Goal: Information Seeking & Learning: Learn about a topic

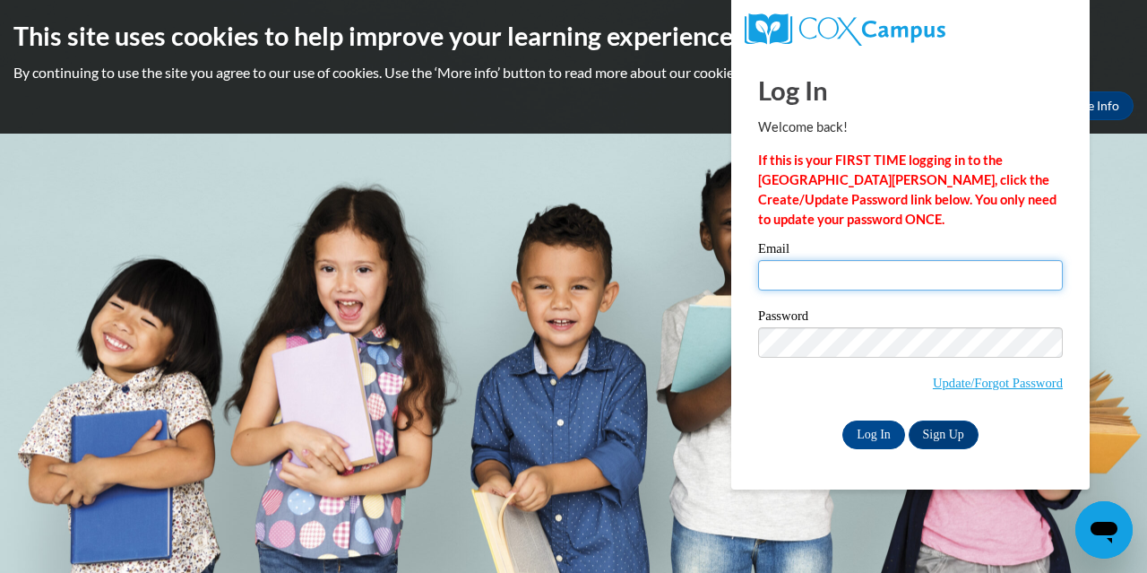
click at [856, 278] on input "Email" at bounding box center [910, 275] width 305 height 30
click at [649, 270] on input "Email" at bounding box center [910, 275] width 305 height 30
type input "r"
type input "maria.cha@my.viu.ca"
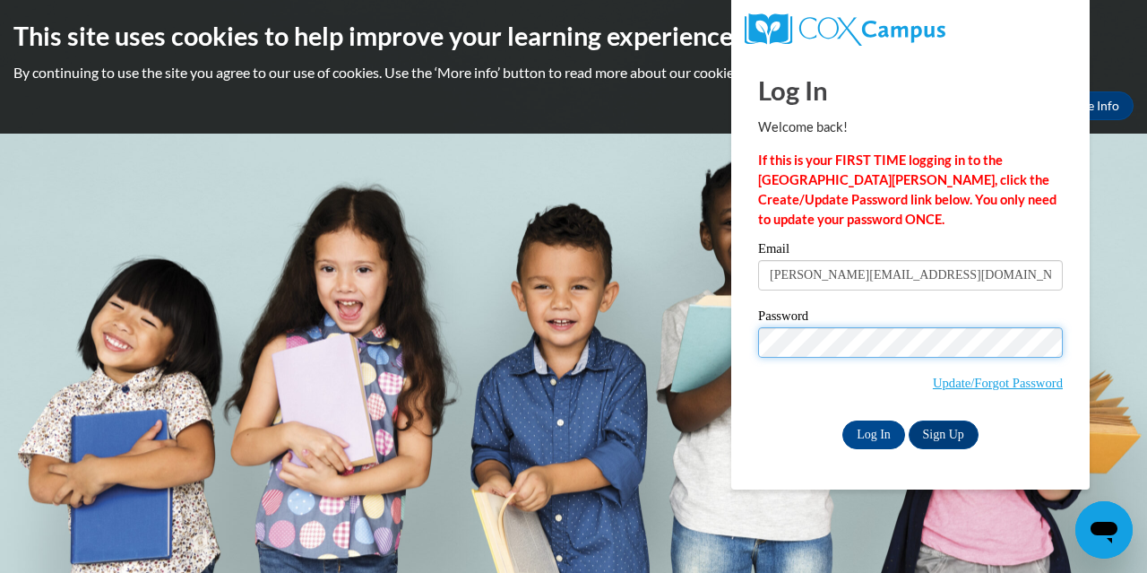
click at [649, 420] on input "Log In" at bounding box center [873, 434] width 63 height 29
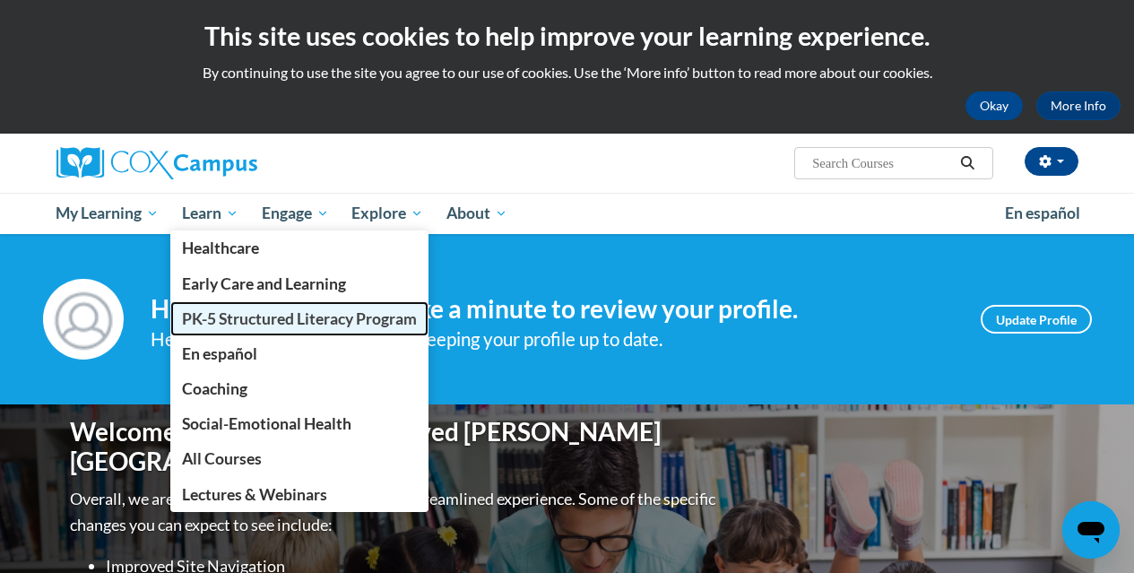
click at [221, 320] on span "PK-5 Structured Literacy Program" at bounding box center [299, 318] width 235 height 19
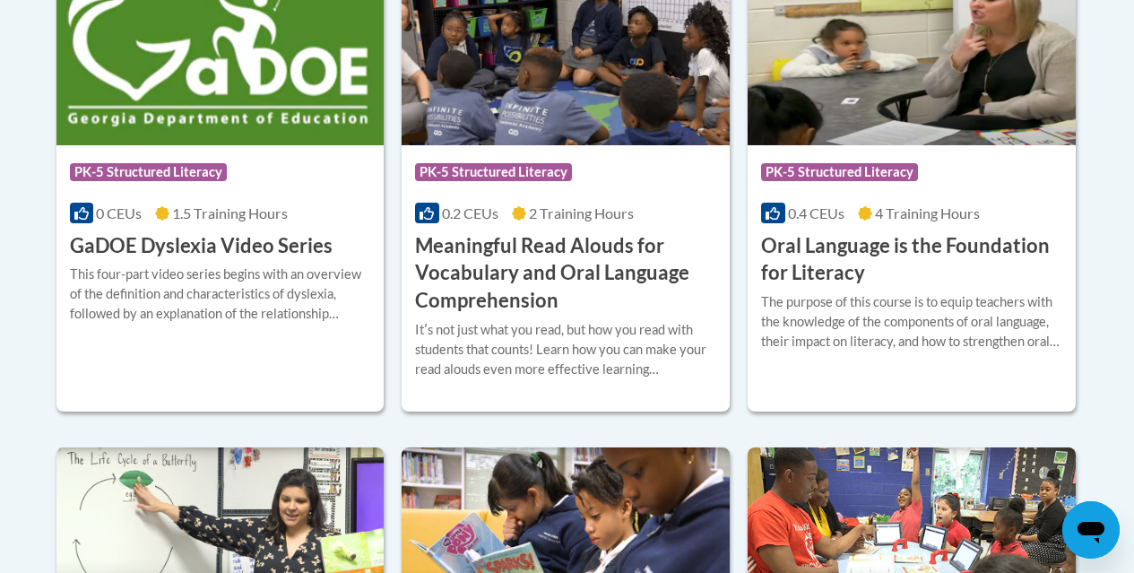
scroll to position [1317, 0]
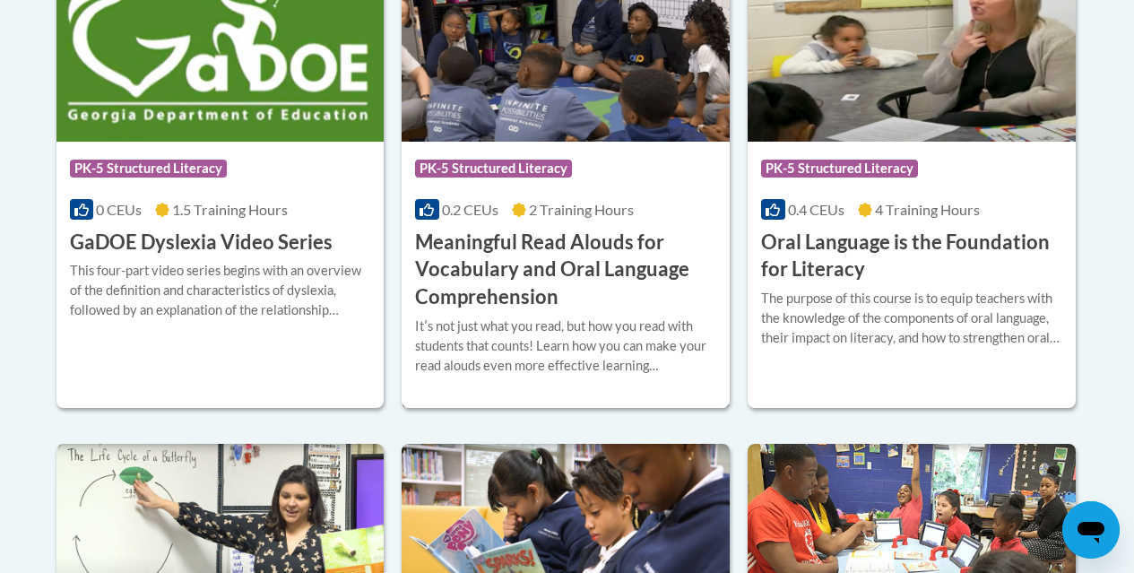
click at [513, 281] on h3 "Meaningful Read Alouds for Vocabulary and Oral Language Comprehension" at bounding box center [565, 270] width 301 height 82
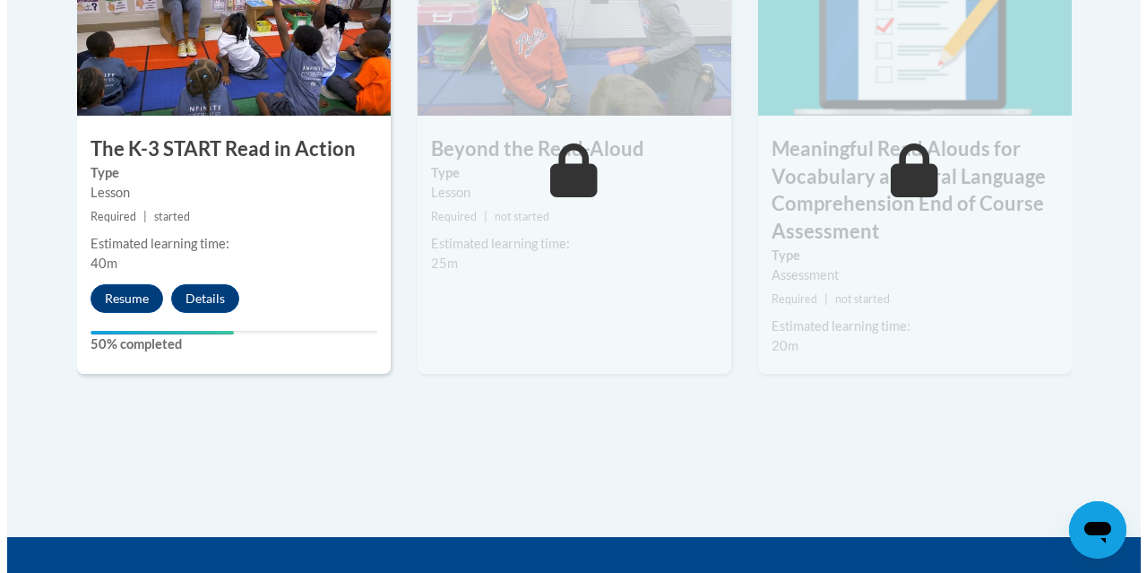
scroll to position [1227, 0]
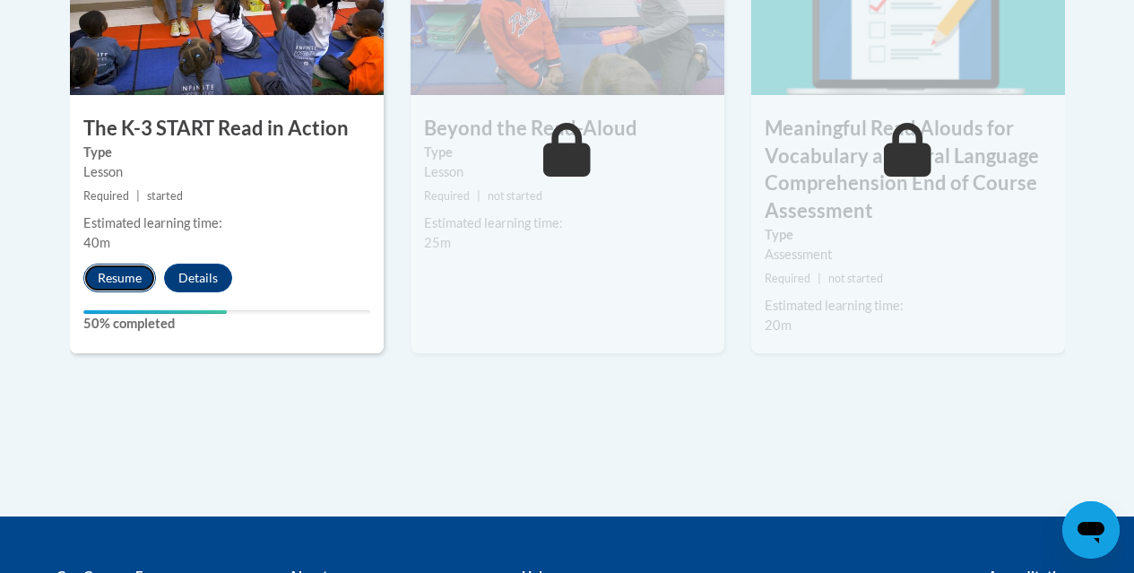
click at [119, 282] on button "Resume" at bounding box center [119, 277] width 73 height 29
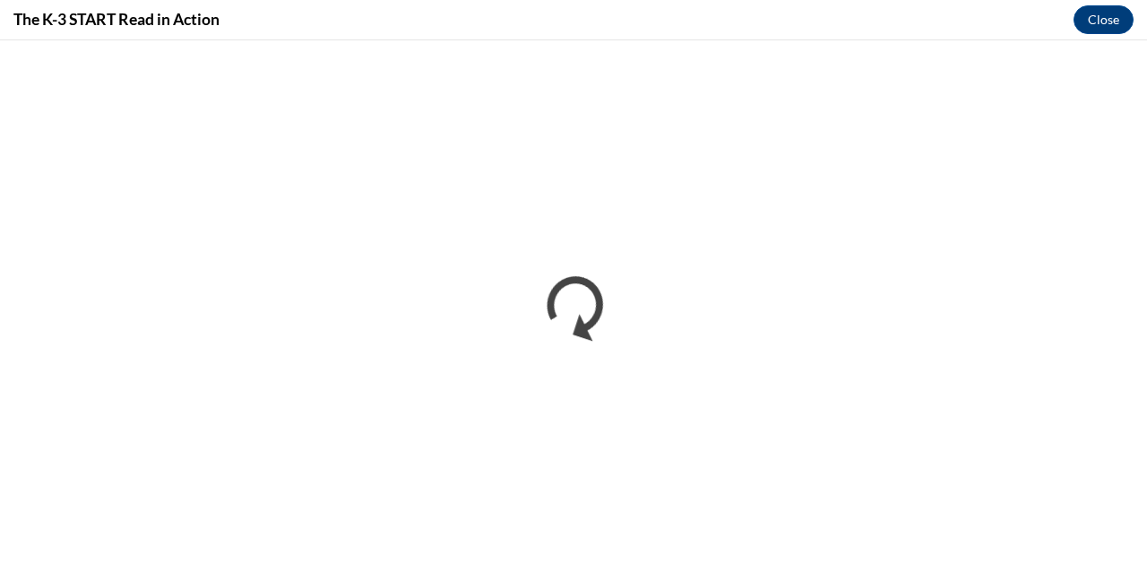
scroll to position [0, 0]
